Goal: Communication & Community: Answer question/provide support

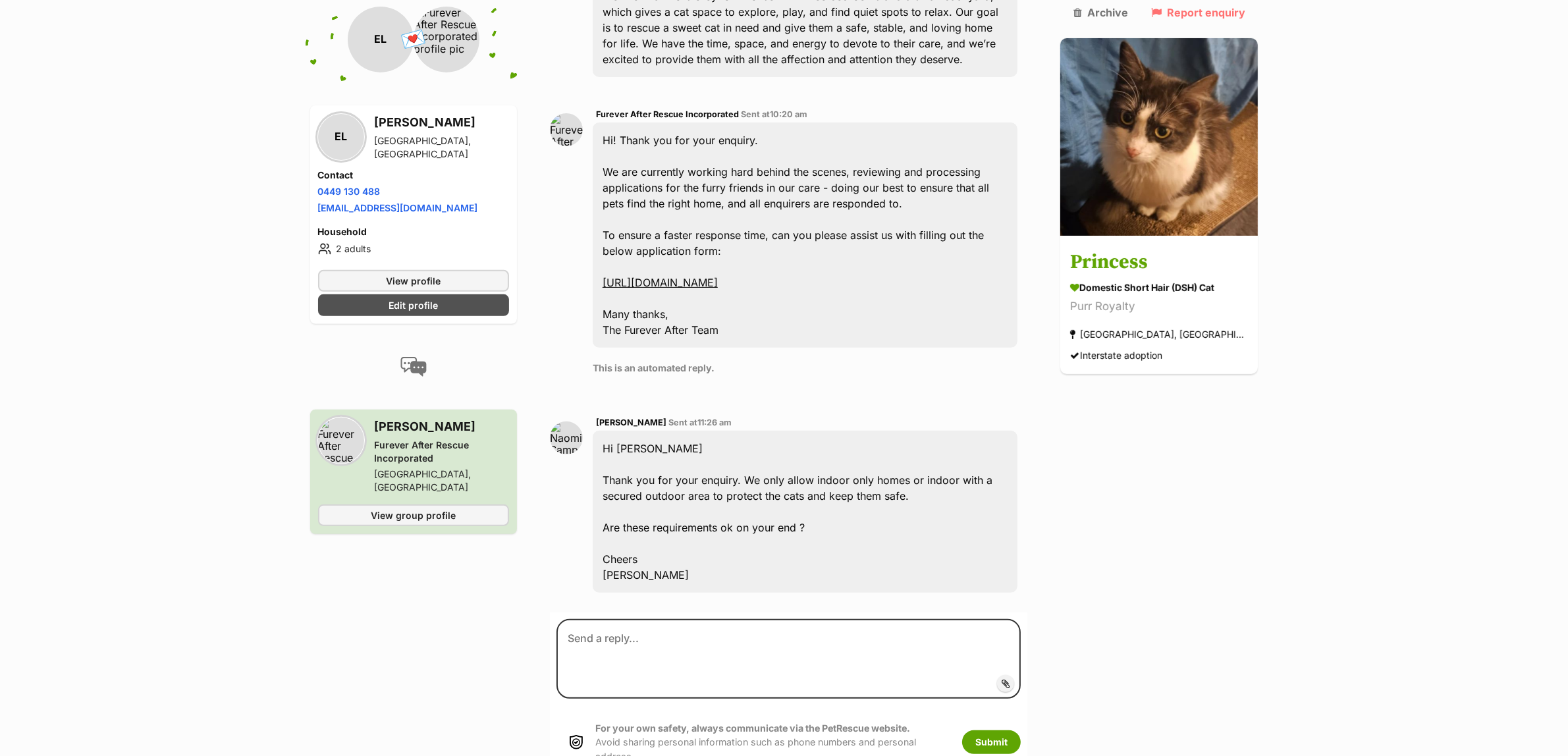
scroll to position [688, 0]
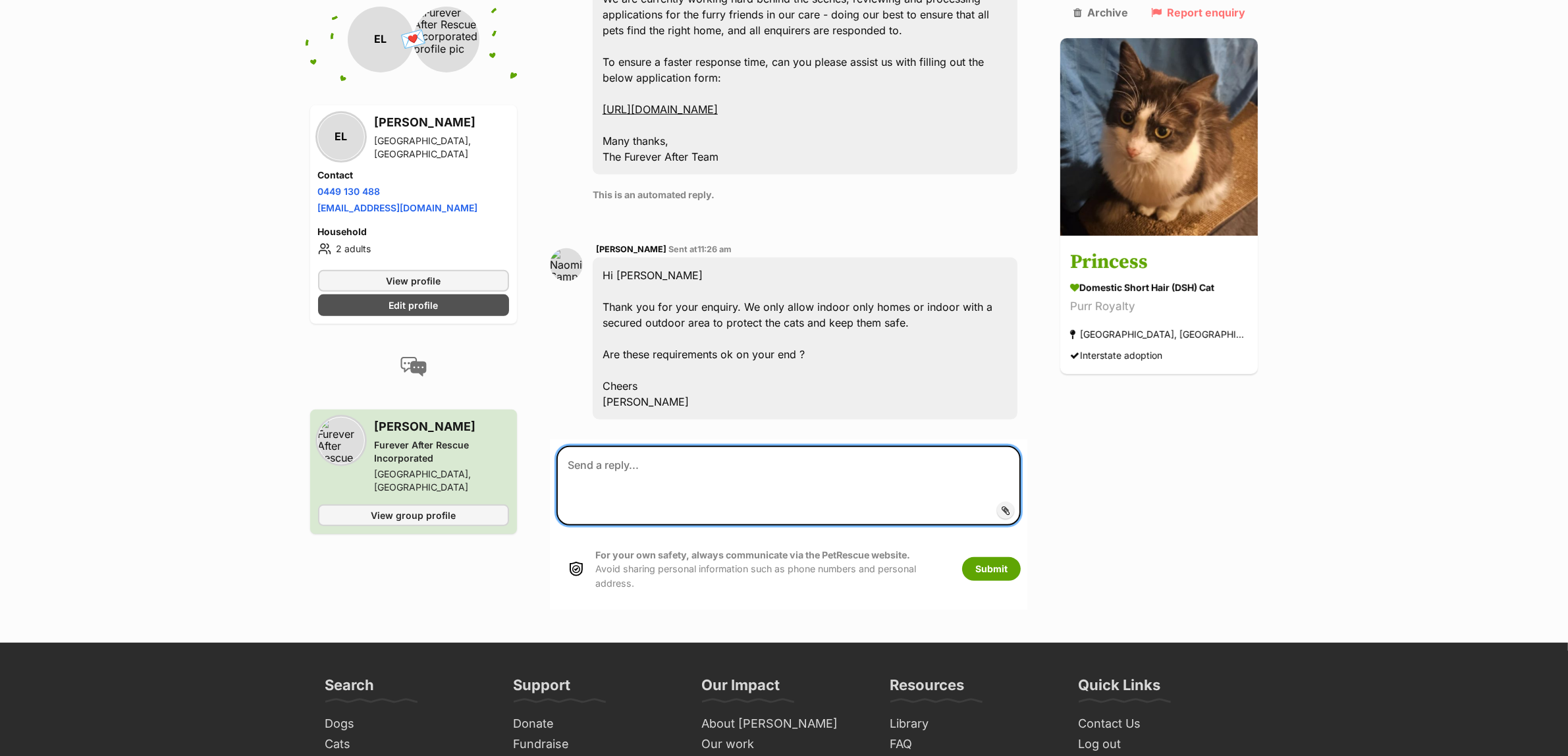
click at [765, 446] on textarea at bounding box center [788, 486] width 465 height 80
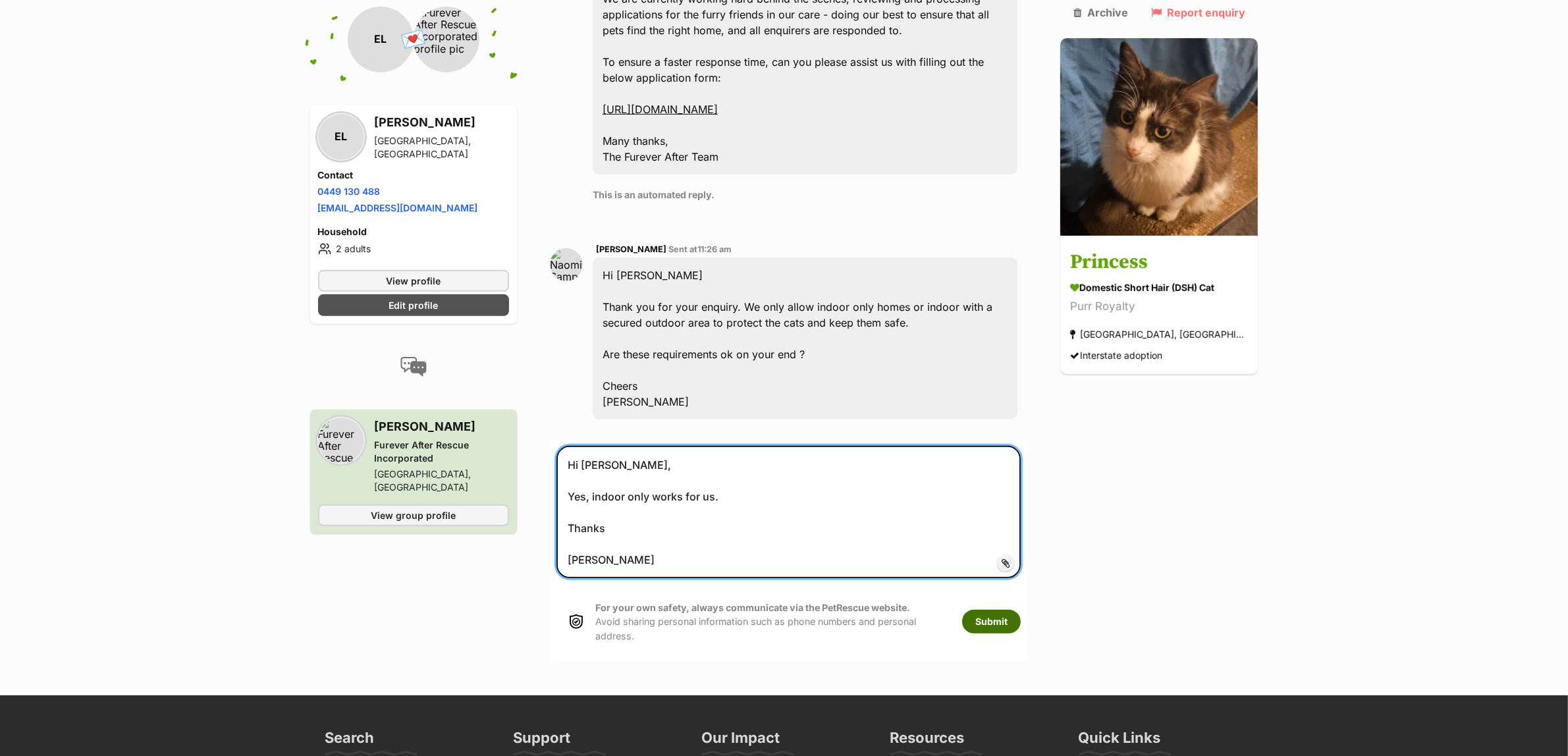
type textarea "Hi [PERSON_NAME], Yes, indoor only works for us. Thanks [PERSON_NAME]"
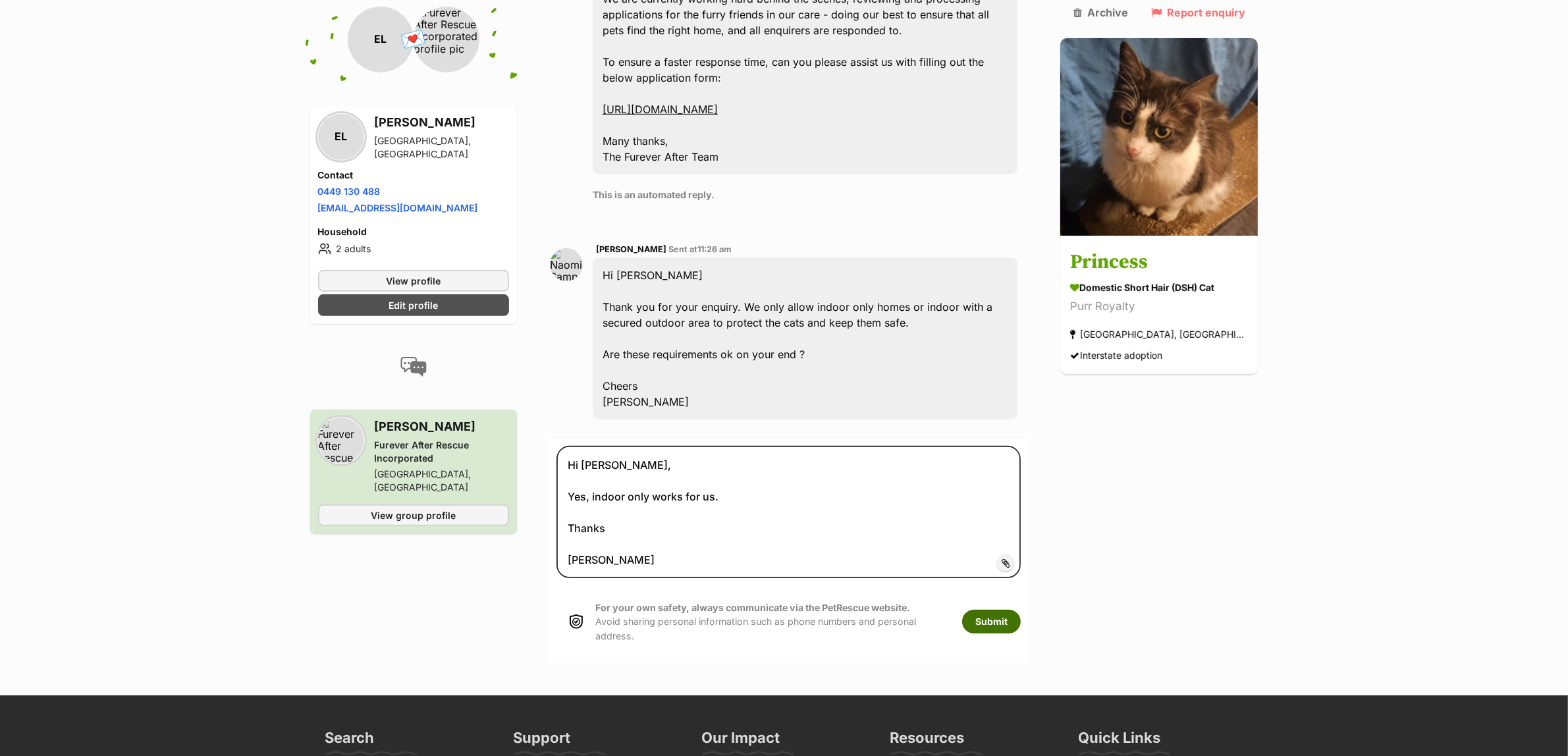
click at [1020, 610] on button "Submit" at bounding box center [991, 621] width 59 height 24
